Goal: Use online tool/utility: Use online tool/utility

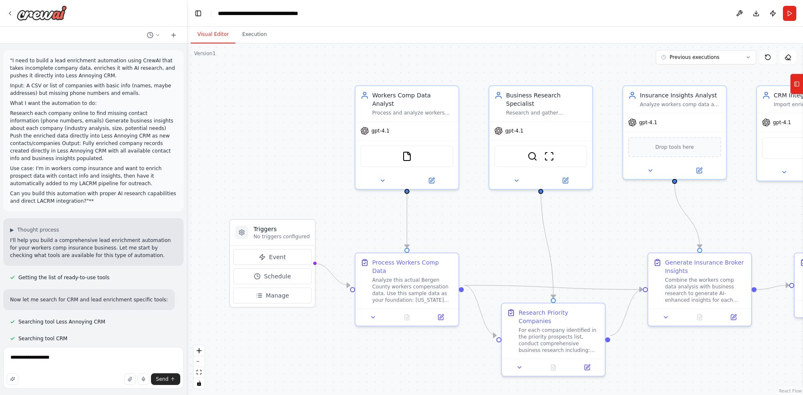
scroll to position [9264, 0]
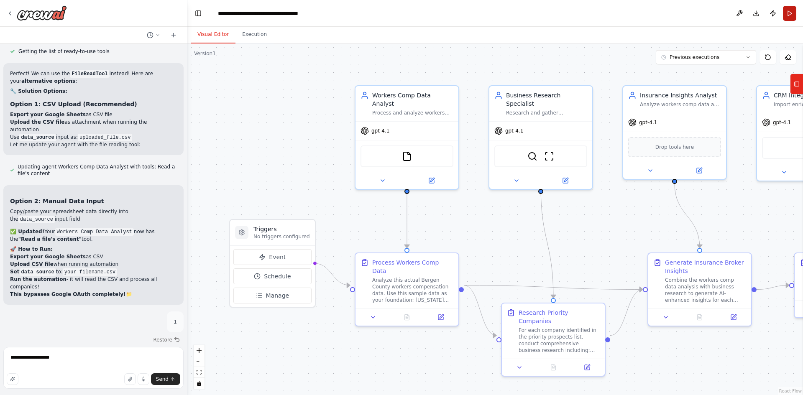
click at [795, 15] on button "Run" at bounding box center [789, 13] width 13 height 15
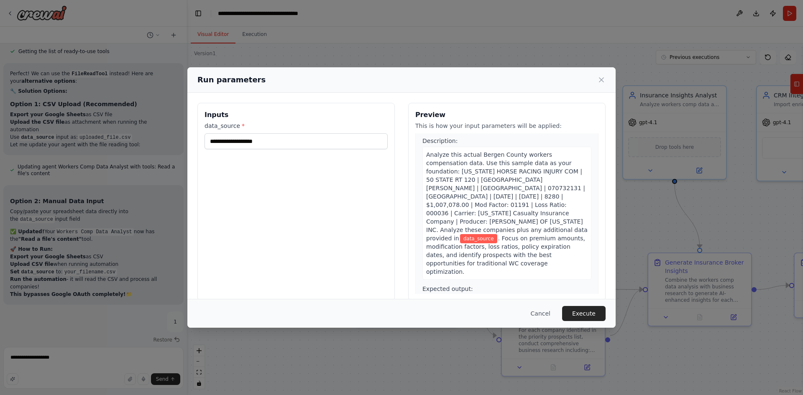
scroll to position [0, 0]
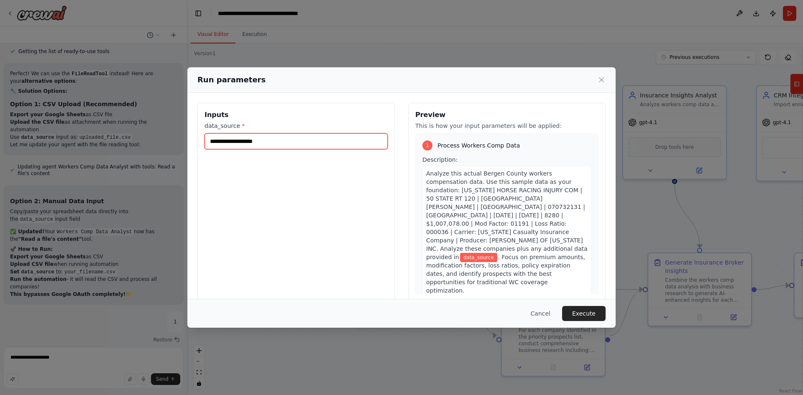
click at [235, 138] on input "data_source *" at bounding box center [295, 141] width 183 height 16
click at [248, 142] on input "data_source *" at bounding box center [295, 141] width 183 height 16
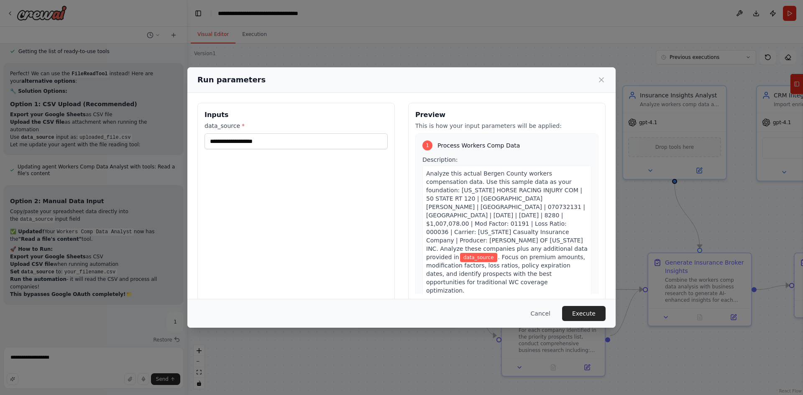
click at [66, 357] on div "Run parameters Inputs data_source * Preview This is how your input parameters w…" at bounding box center [401, 197] width 803 height 395
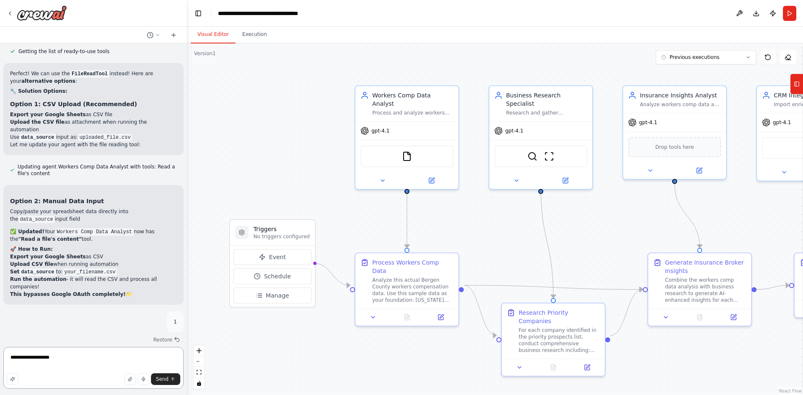
click at [96, 354] on textarea "**********" at bounding box center [93, 368] width 180 height 42
click at [0, 331] on div ""I need to build a lead enrichment automation using CrewAI that takes incomplet…" at bounding box center [93, 197] width 187 height 395
paste textarea
type textarea "**********"
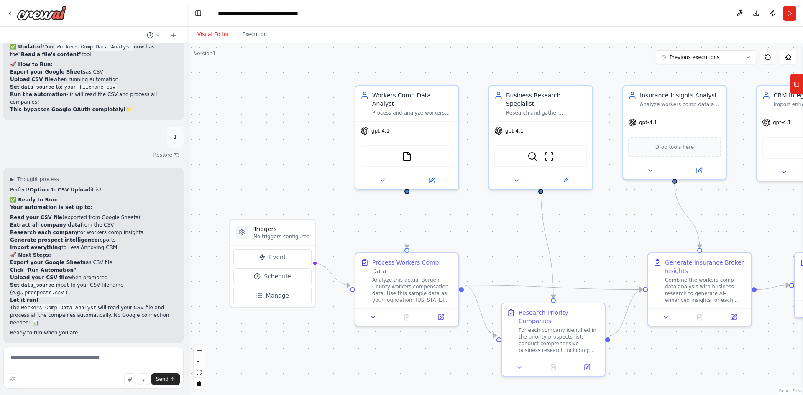
scroll to position [9456, 0]
